Goal: Task Accomplishment & Management: Use online tool/utility

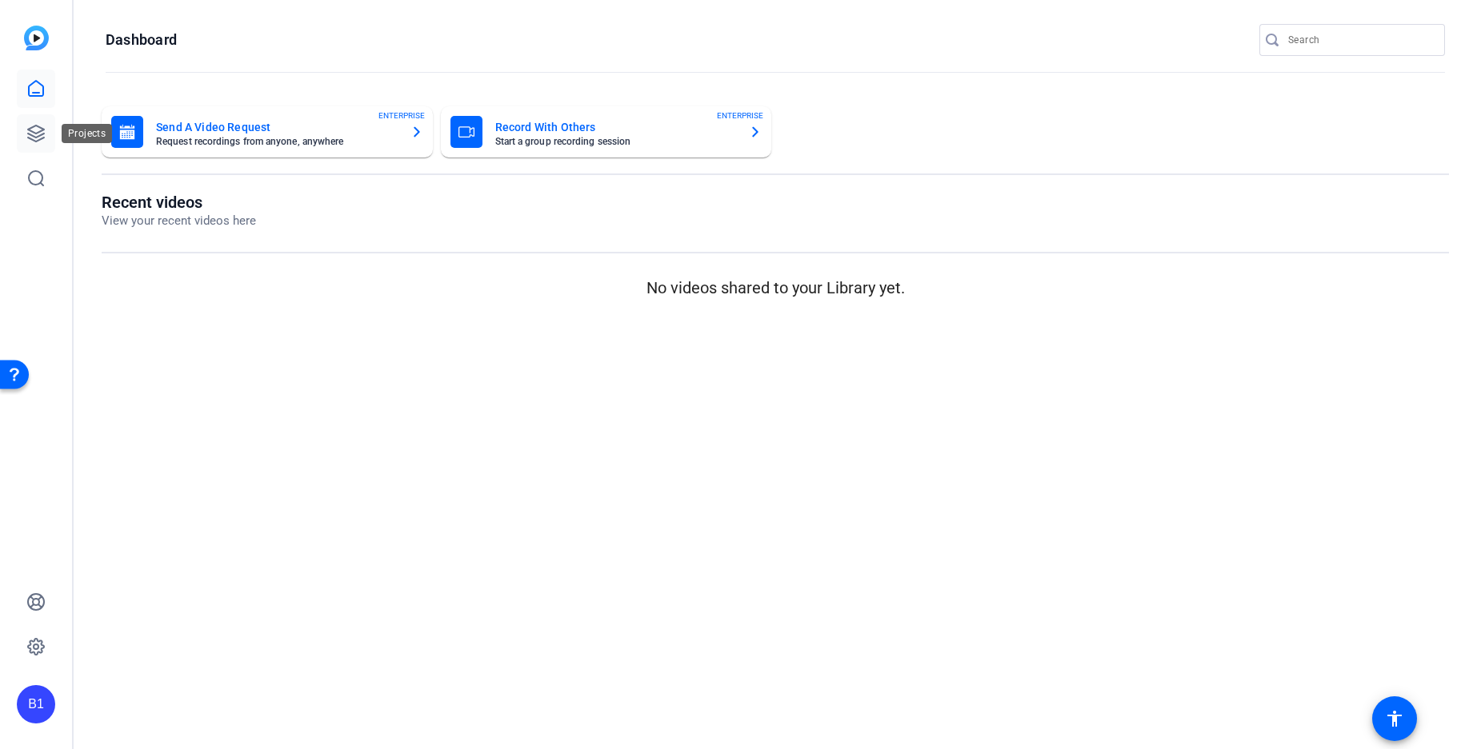
click at [34, 132] on icon at bounding box center [36, 134] width 16 height 16
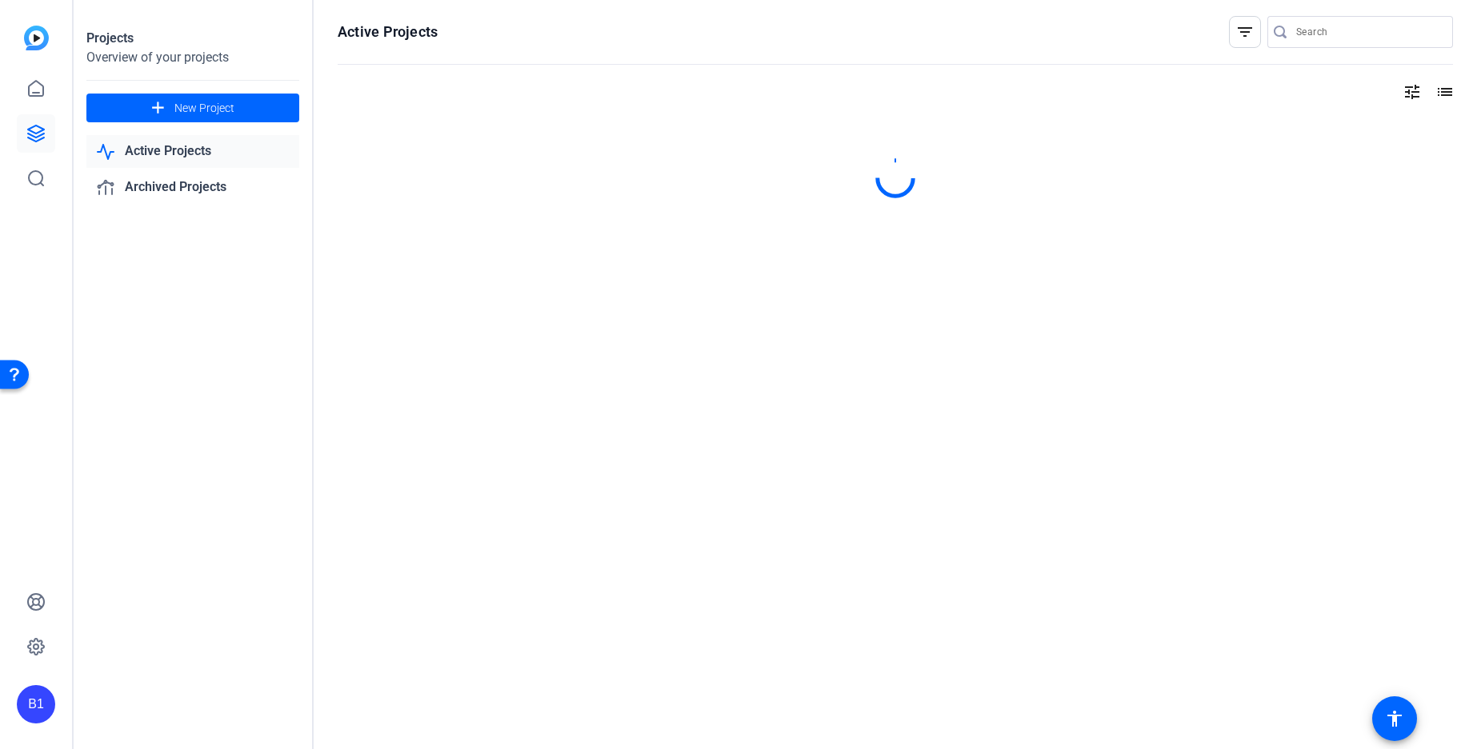
click at [155, 147] on link "Active Projects" at bounding box center [192, 151] width 213 height 33
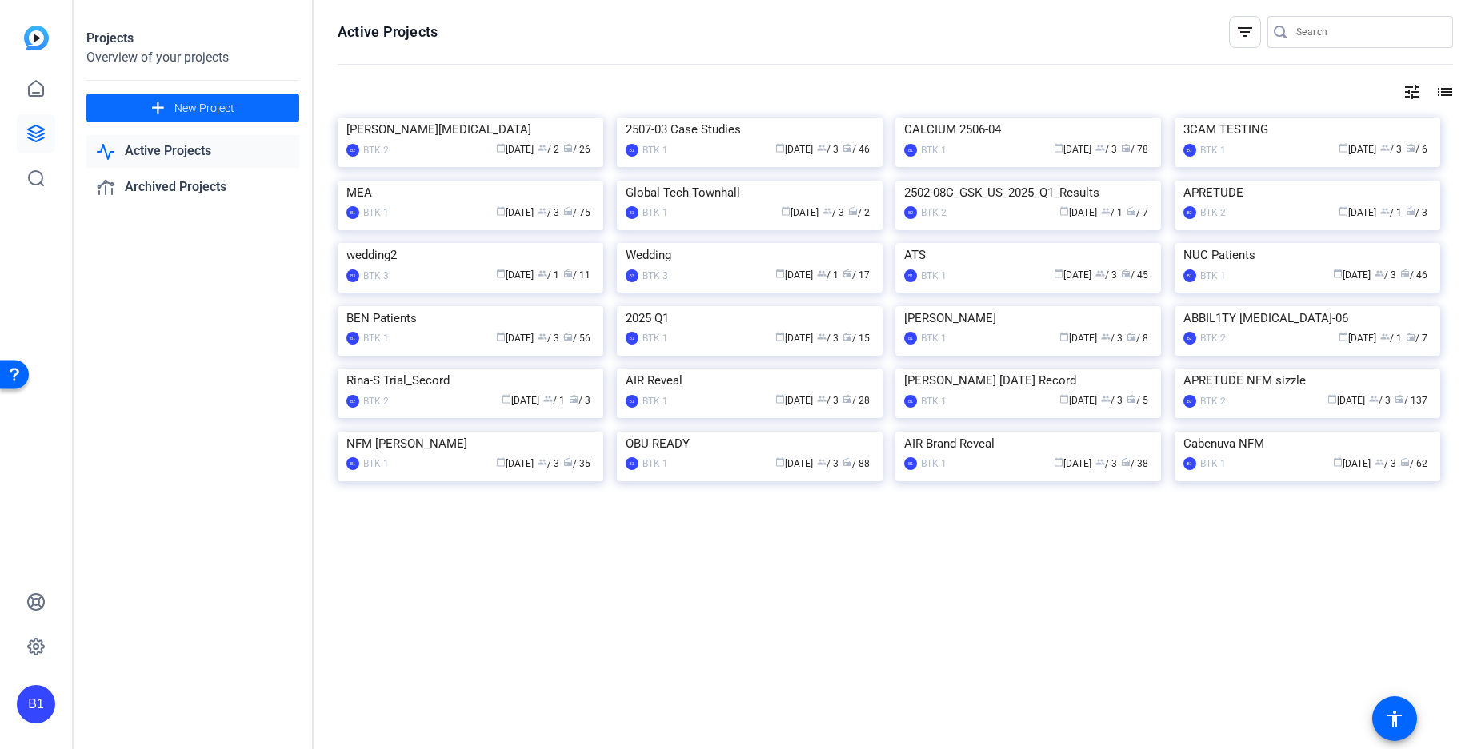
click at [196, 102] on span "New Project" at bounding box center [204, 108] width 60 height 17
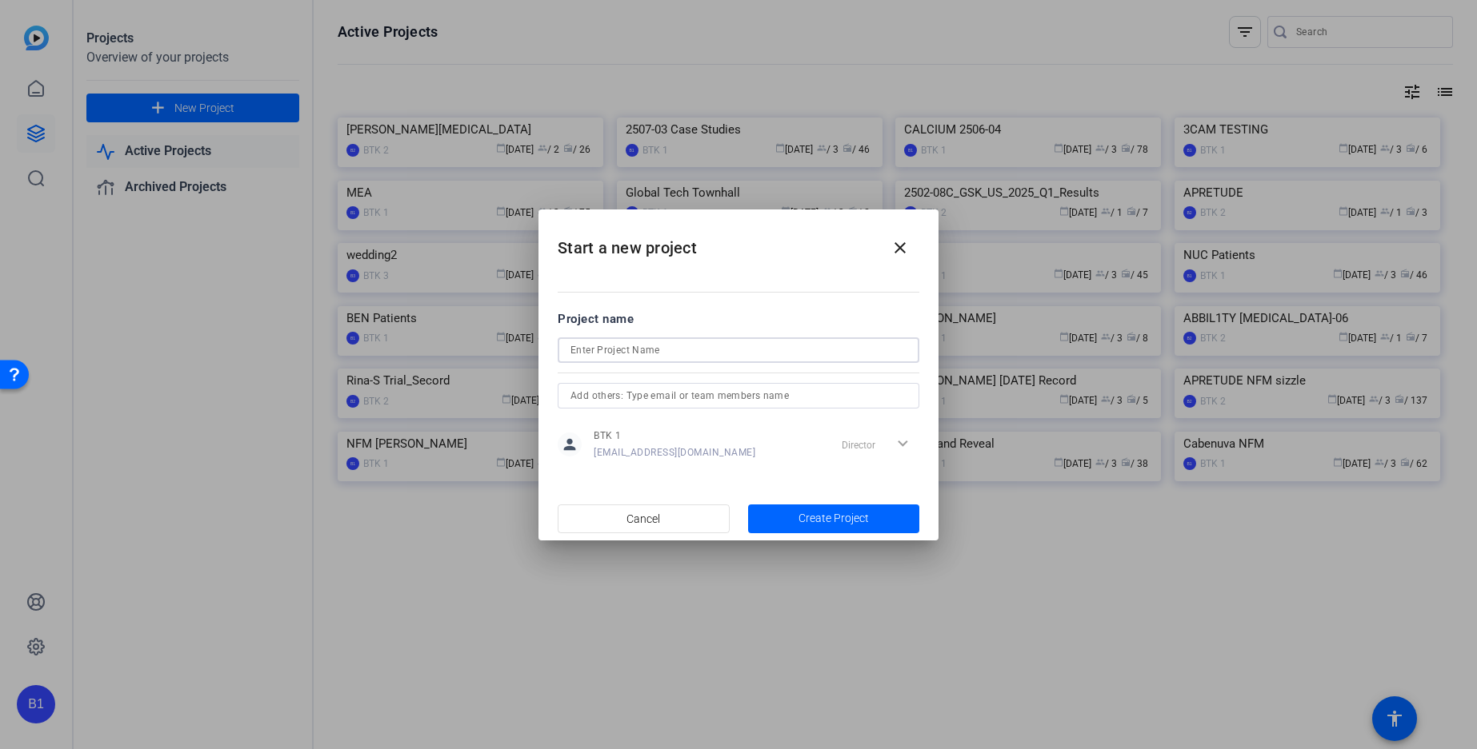
click at [589, 350] on input at bounding box center [738, 350] width 336 height 19
type input "CAB 2025"
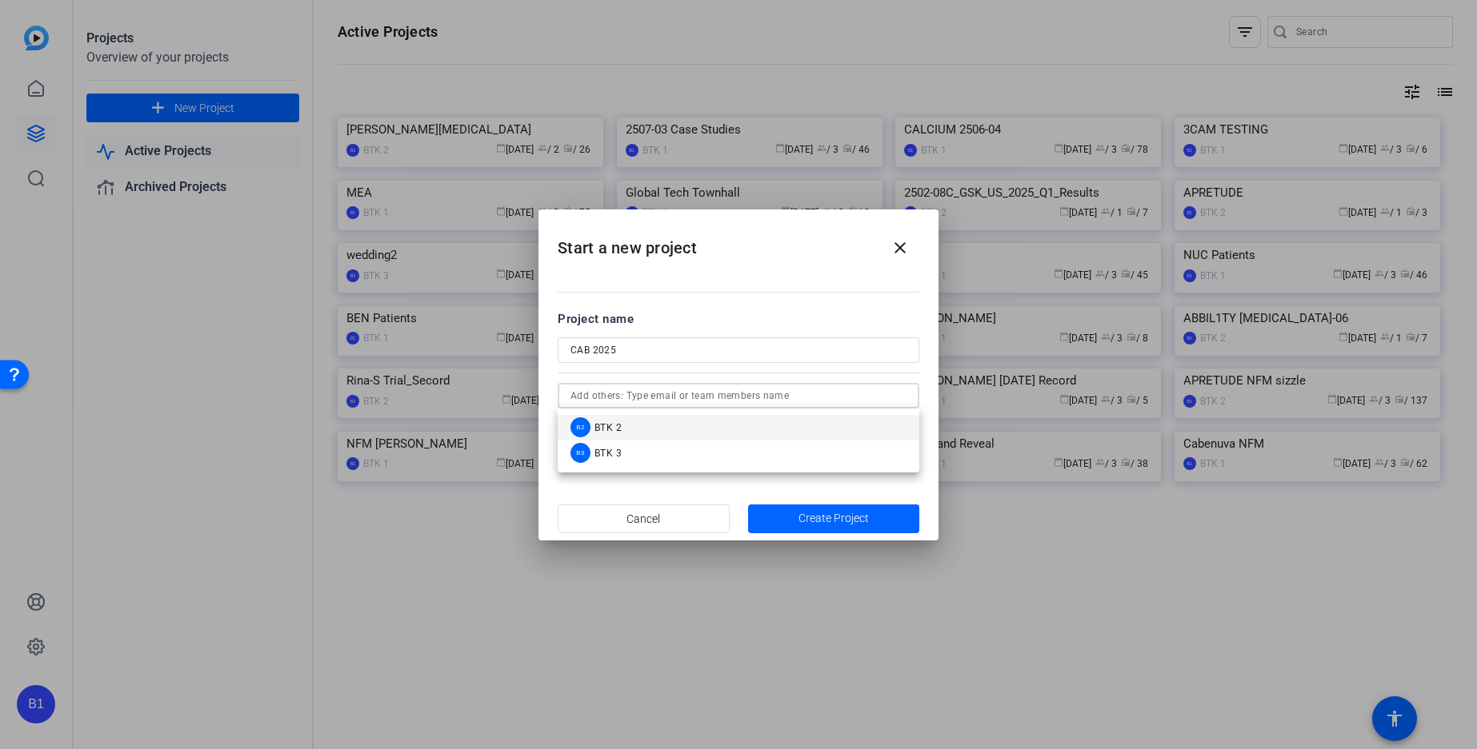
click at [756, 394] on input "text" at bounding box center [738, 395] width 336 height 19
click at [709, 427] on mat-option "B2 BTK 2" at bounding box center [738, 428] width 362 height 26
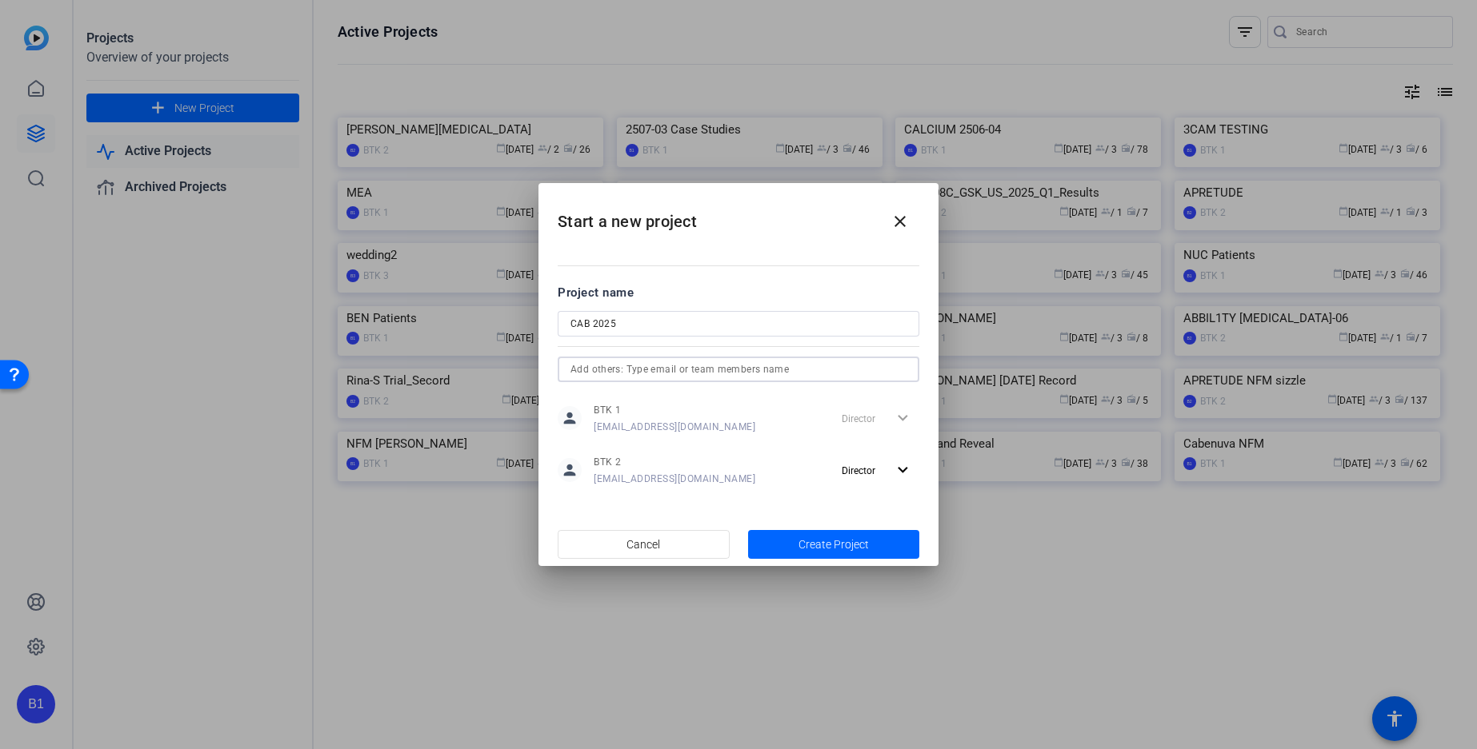
click at [695, 371] on input "text" at bounding box center [738, 369] width 336 height 19
click at [677, 402] on mat-option "B3 BTK 3" at bounding box center [738, 402] width 362 height 26
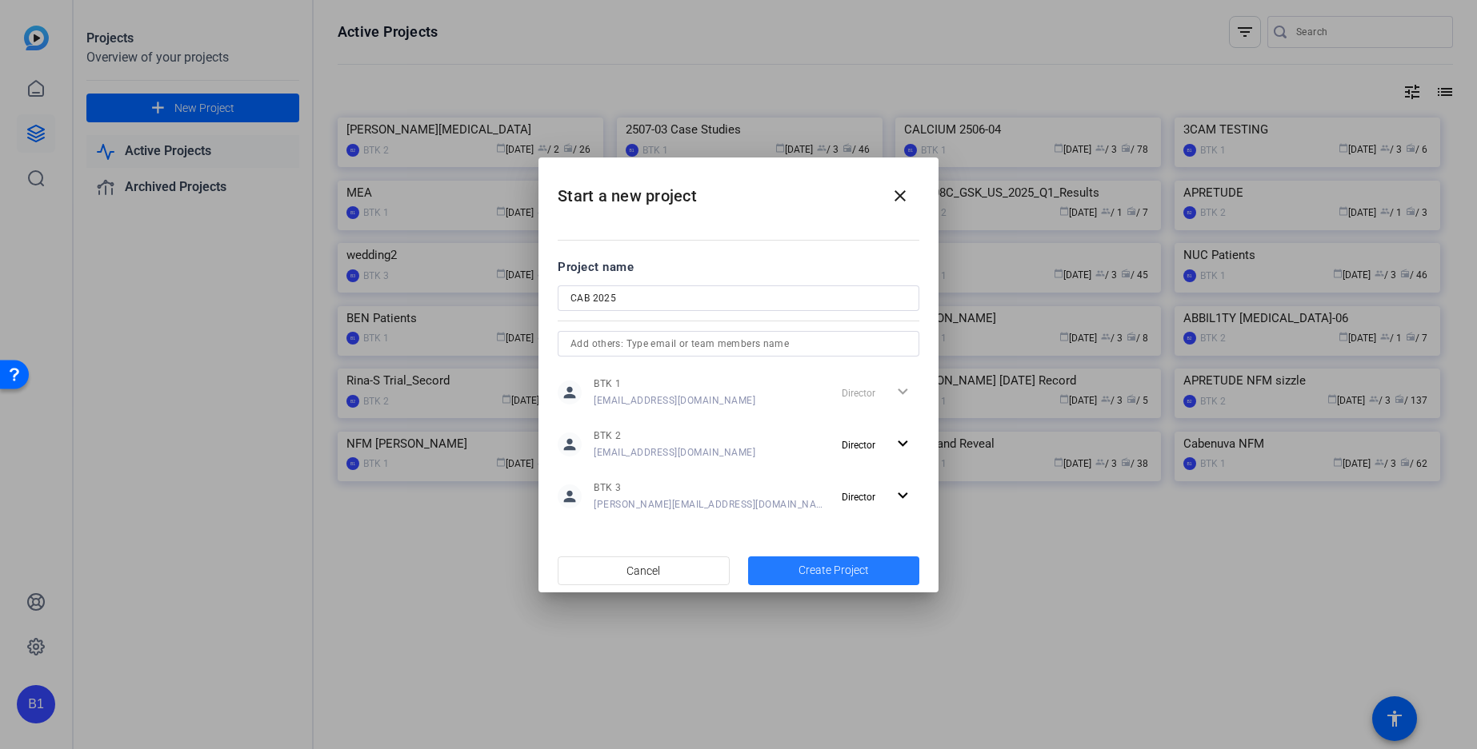
click at [841, 570] on span "Create Project" at bounding box center [833, 570] width 70 height 17
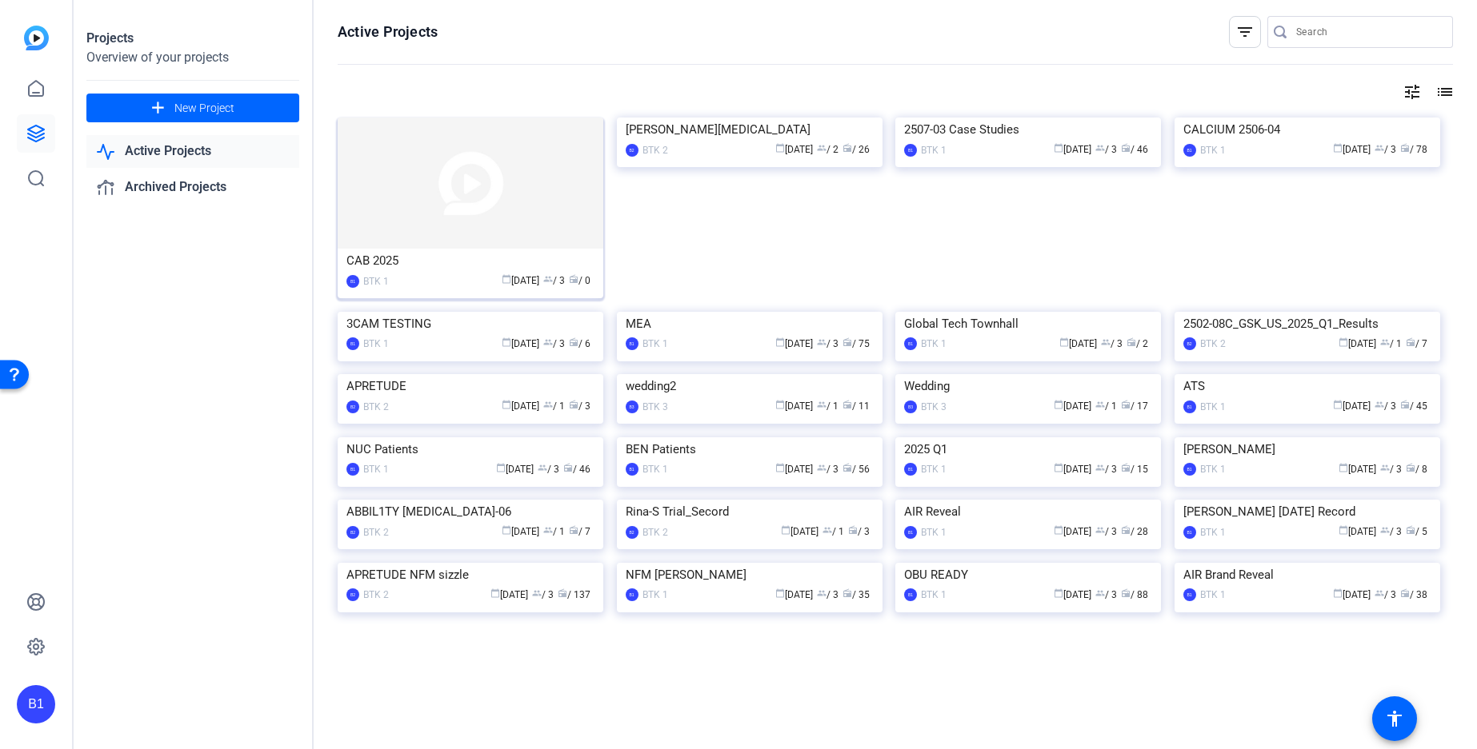
click at [436, 270] on div "CAB 2025" at bounding box center [470, 261] width 248 height 24
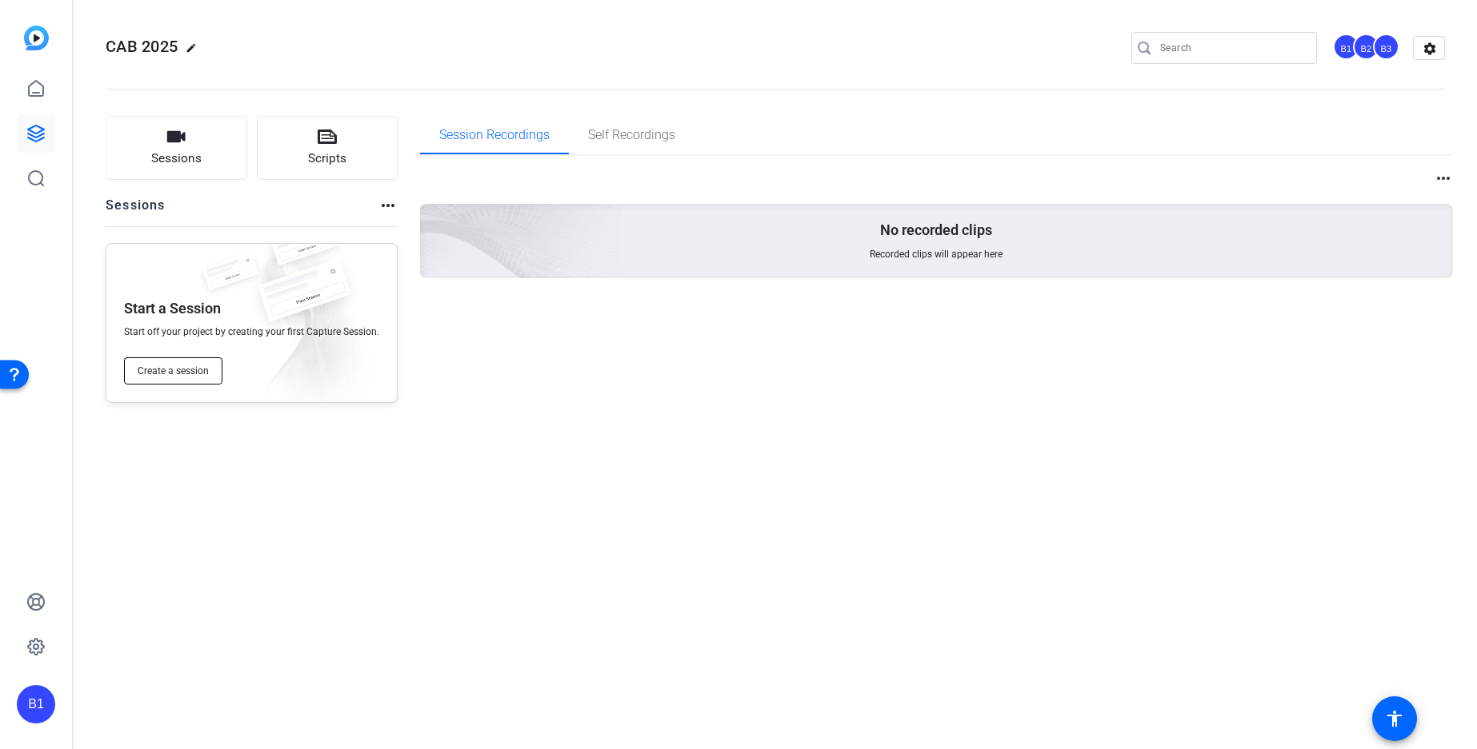
click at [186, 370] on span "Create a session" at bounding box center [173, 371] width 71 height 13
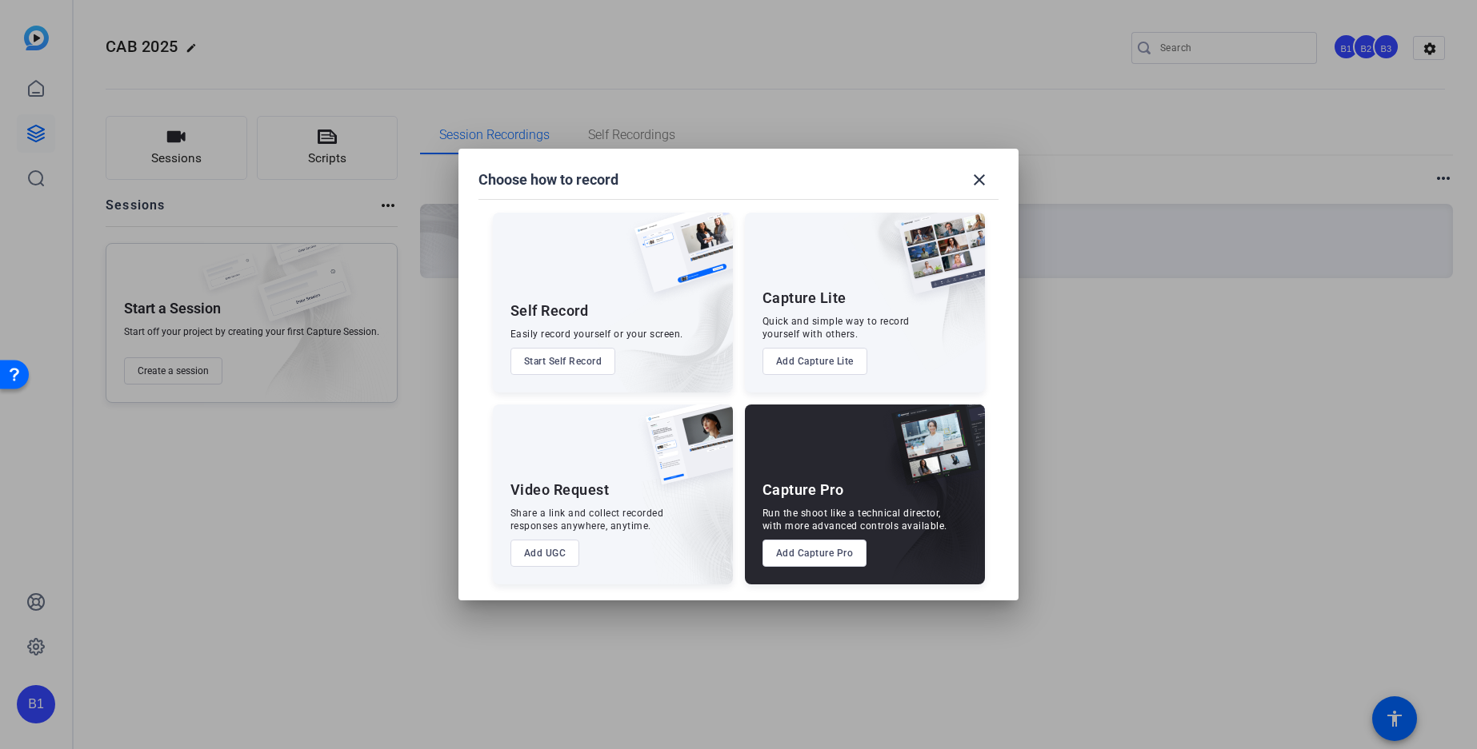
click at [833, 555] on button "Add Capture Pro" at bounding box center [814, 553] width 105 height 27
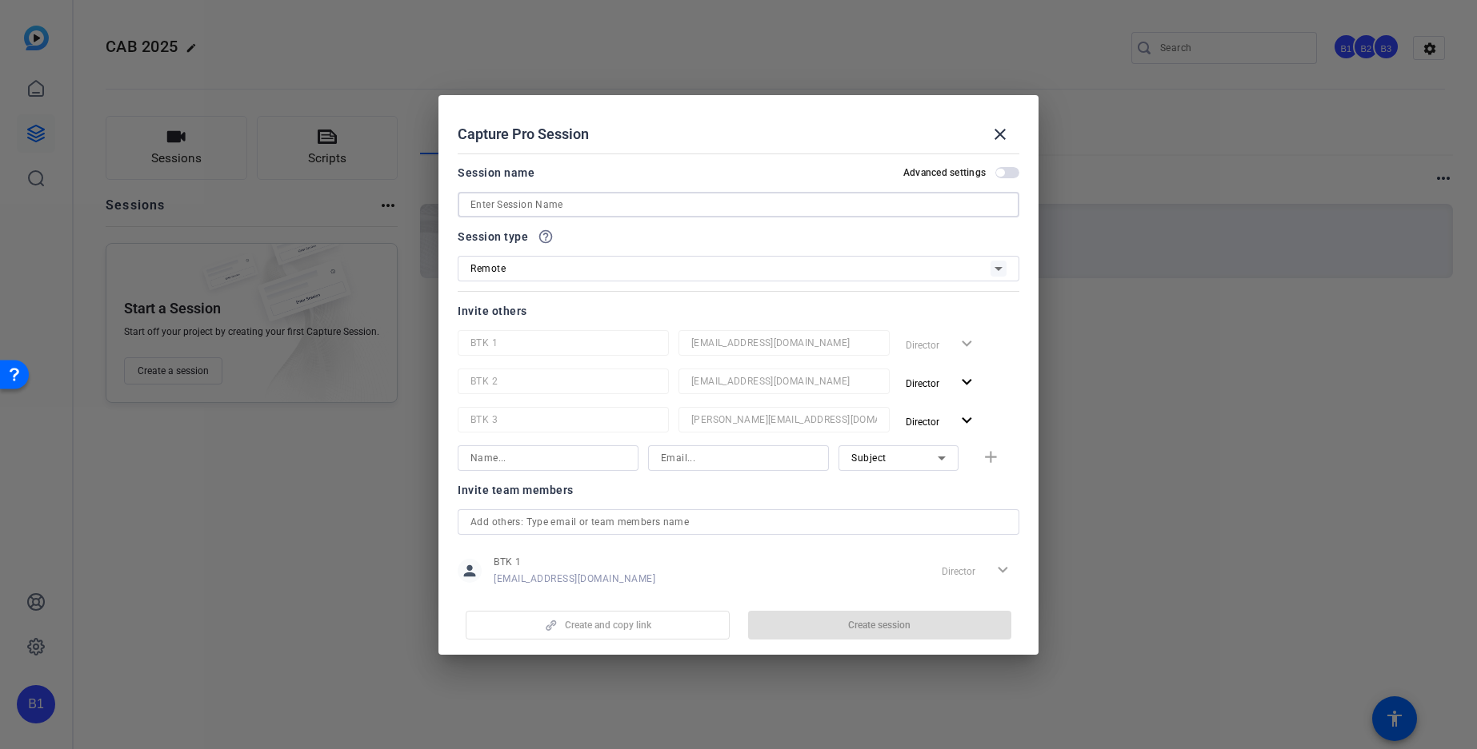
click at [510, 206] on input at bounding box center [738, 204] width 536 height 19
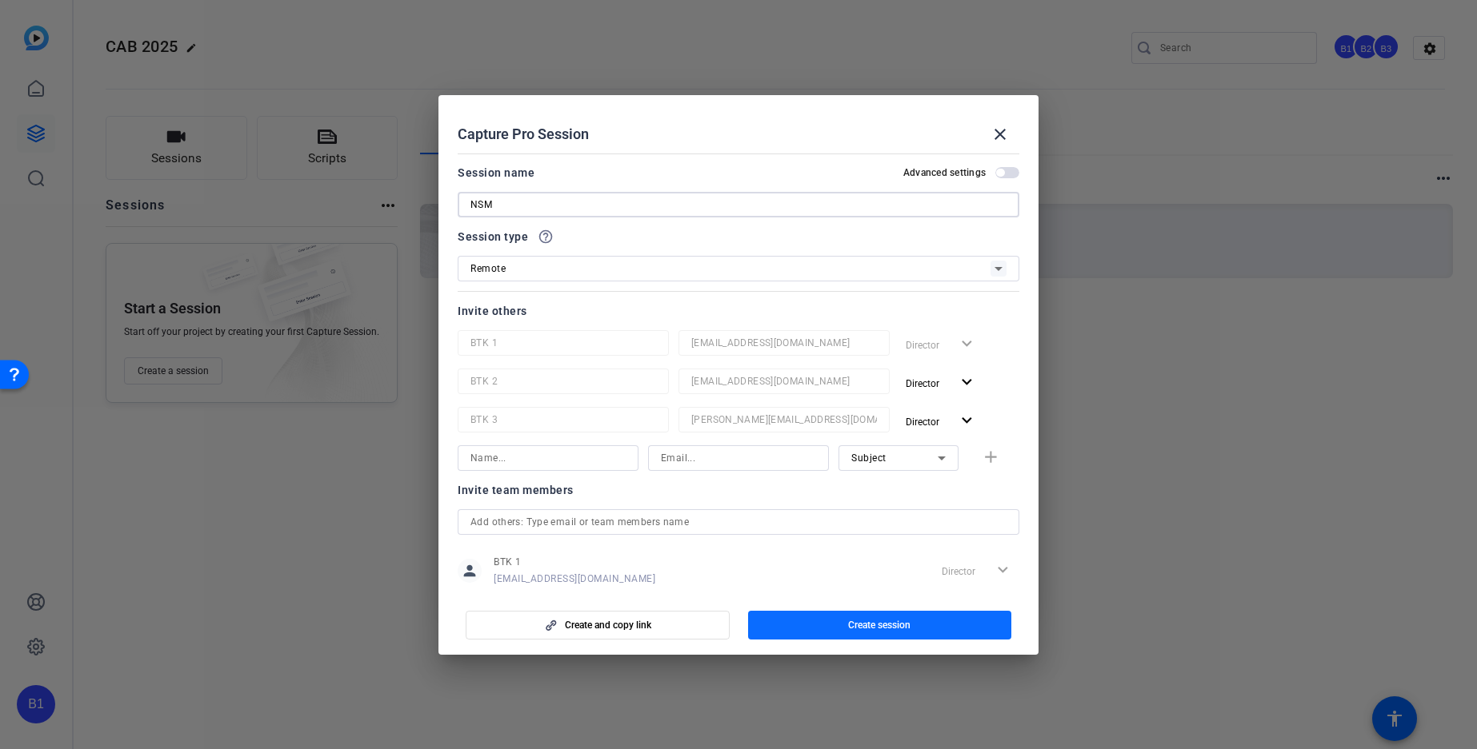
type input "NSM"
click at [860, 626] on span "Create session" at bounding box center [879, 625] width 62 height 13
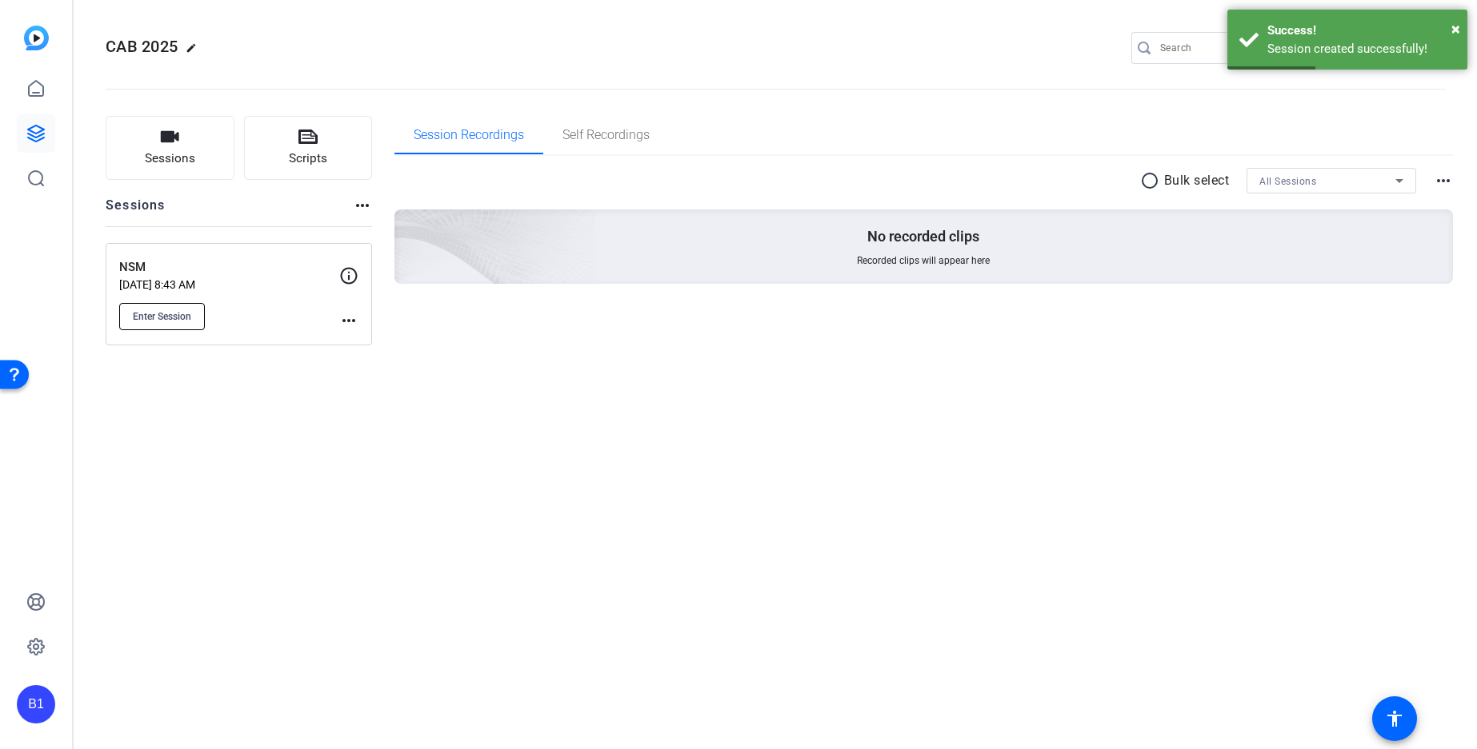
click at [148, 318] on span "Enter Session" at bounding box center [162, 316] width 58 height 13
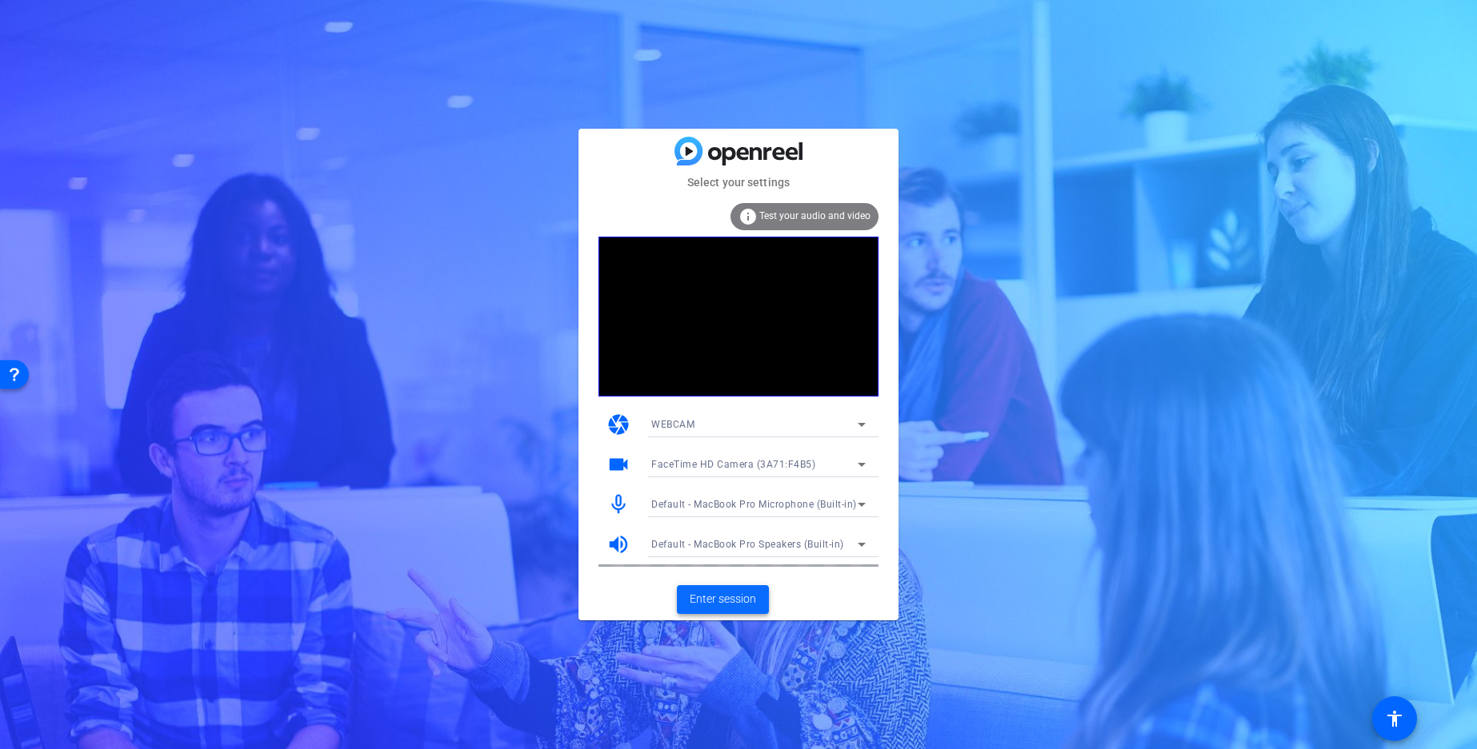
click at [725, 601] on span "Enter session" at bounding box center [722, 599] width 66 height 17
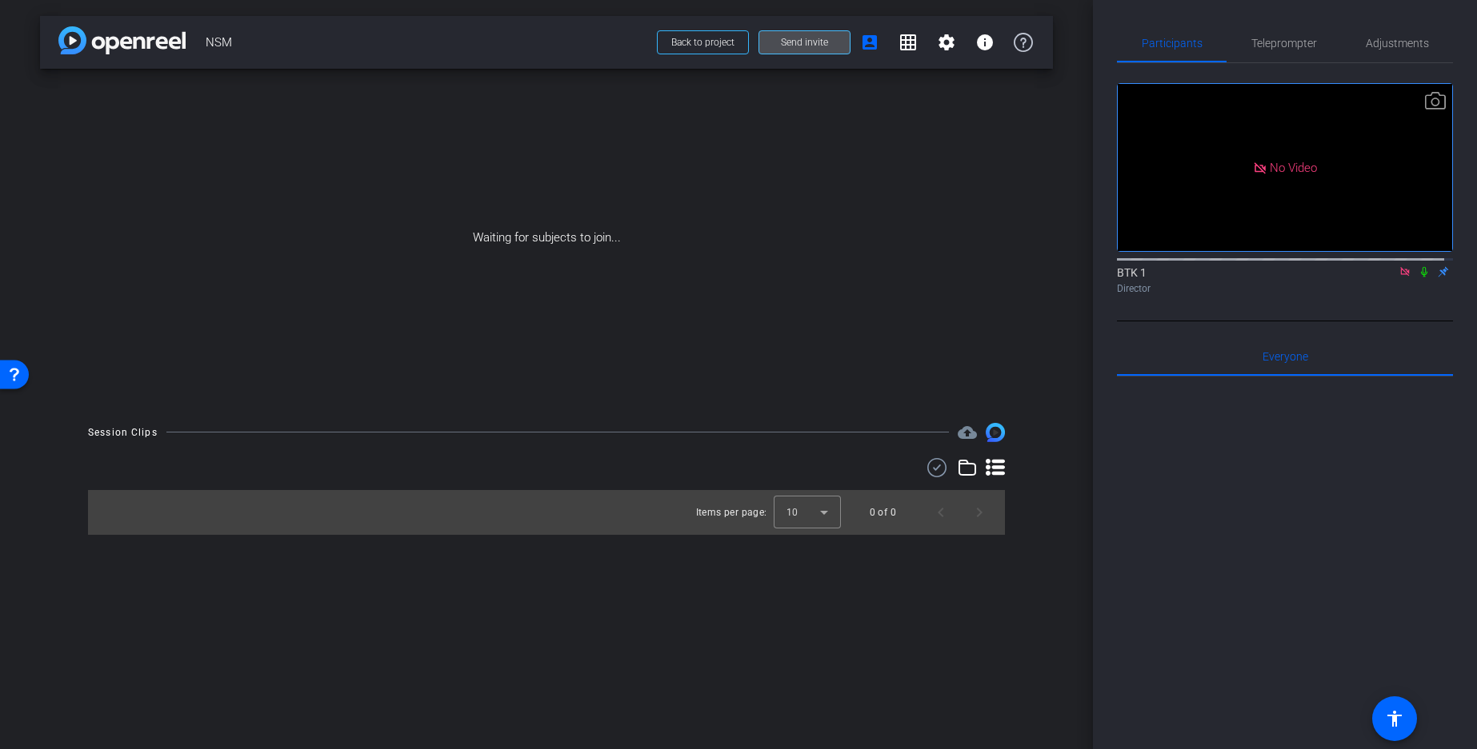
click at [792, 42] on span "Send invite" at bounding box center [804, 42] width 47 height 13
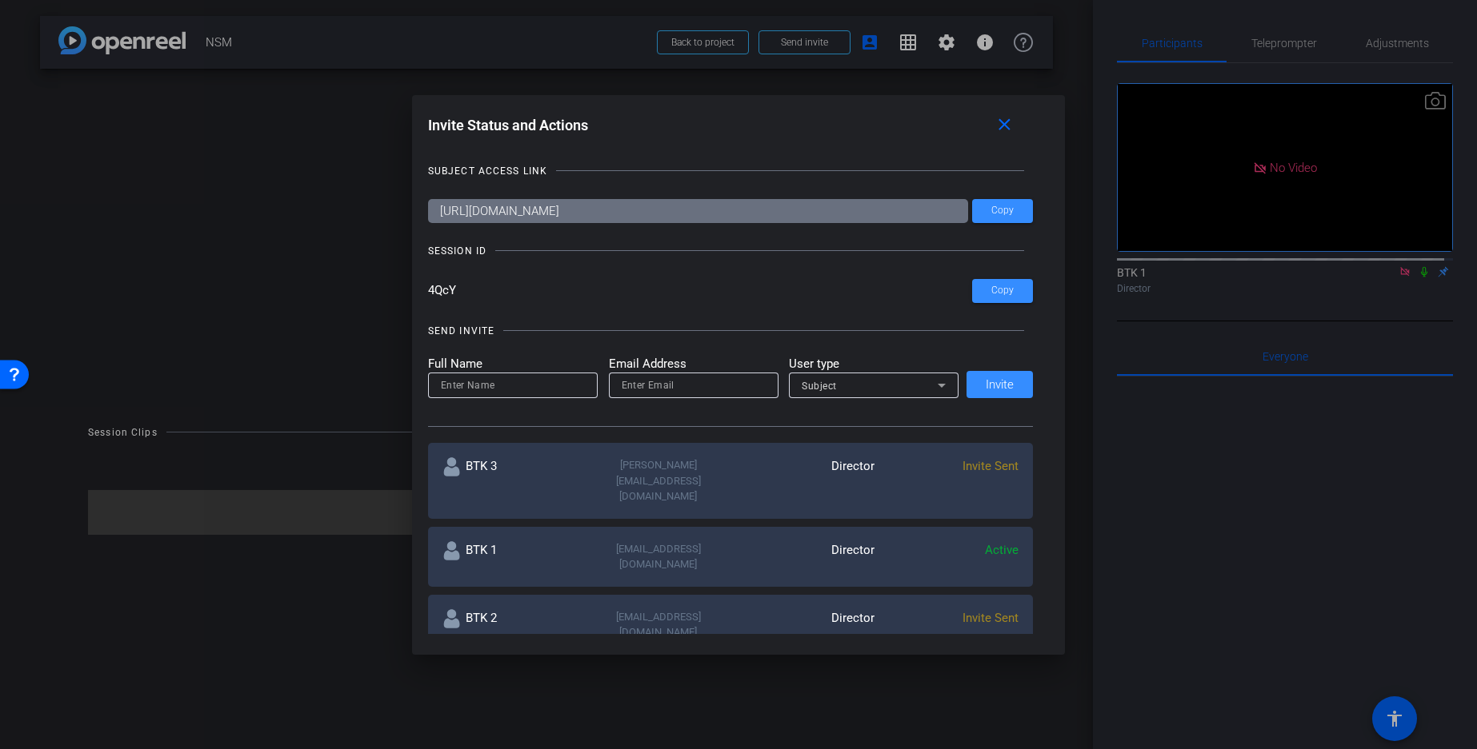
drag, startPoint x: 456, startPoint y: 293, endPoint x: 421, endPoint y: 294, distance: 35.2
click at [421, 294] on div "Invite Status and Actions close SUBJECT ACCESS LINK [URL][DOMAIN_NAME] Copy SES…" at bounding box center [738, 372] width 653 height 555
click at [1010, 129] on mat-icon "close" at bounding box center [1004, 125] width 20 height 20
